Goal: Entertainment & Leisure: Browse casually

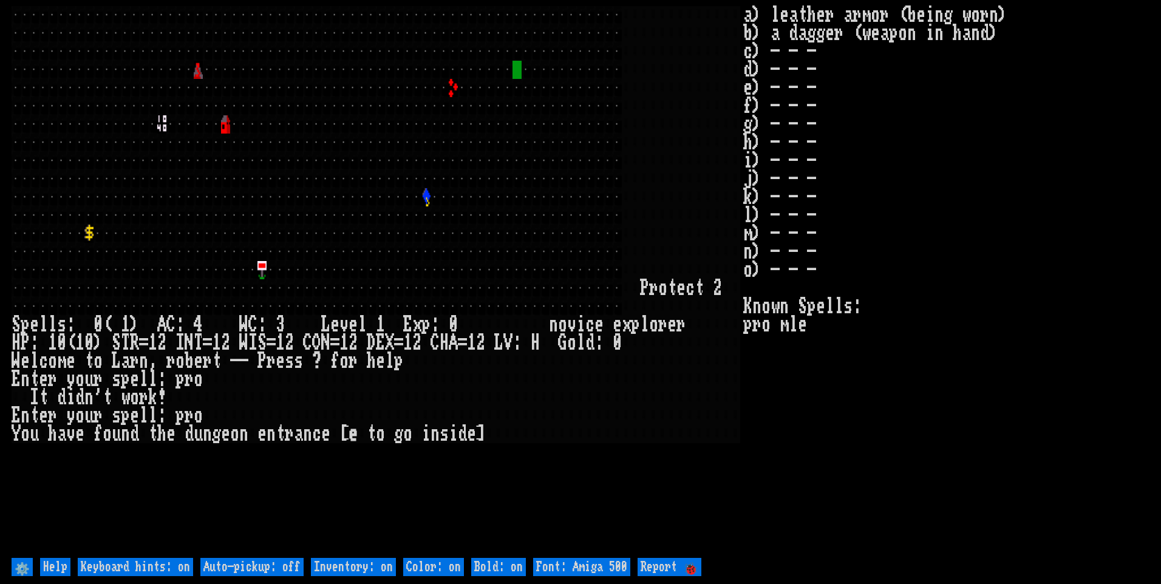
drag, startPoint x: 264, startPoint y: 551, endPoint x: 281, endPoint y: 570, distance: 25.4
click at [265, 553] on larn at bounding box center [378, 280] width 732 height 549
click at [281, 570] on off "Auto-pickup: off" at bounding box center [251, 567] width 103 height 18
type off "Auto-pickup: on"
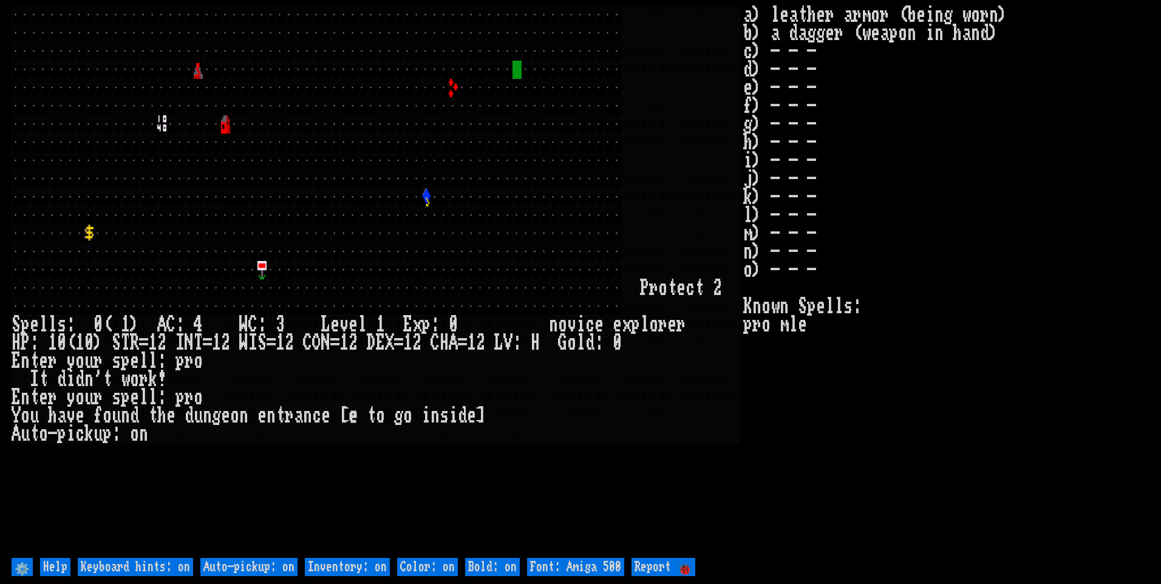
click at [356, 563] on on "Inventory: on" at bounding box center [347, 567] width 85 height 18
type on "Inventory: off"
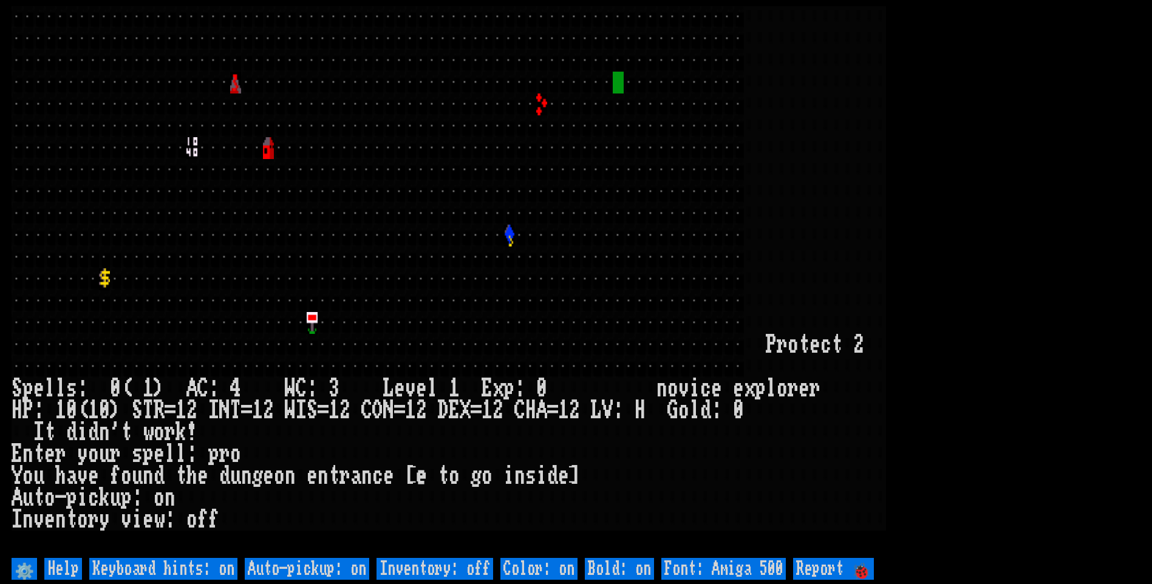
drag, startPoint x: 734, startPoint y: 570, endPoint x: 745, endPoint y: 564, distance: 12.5
click at [735, 570] on 500 "Font: Amiga 500" at bounding box center [723, 569] width 125 height 22
type 500 "Font: Amiga 1200"
